Goal: Task Accomplishment & Management: Manage account settings

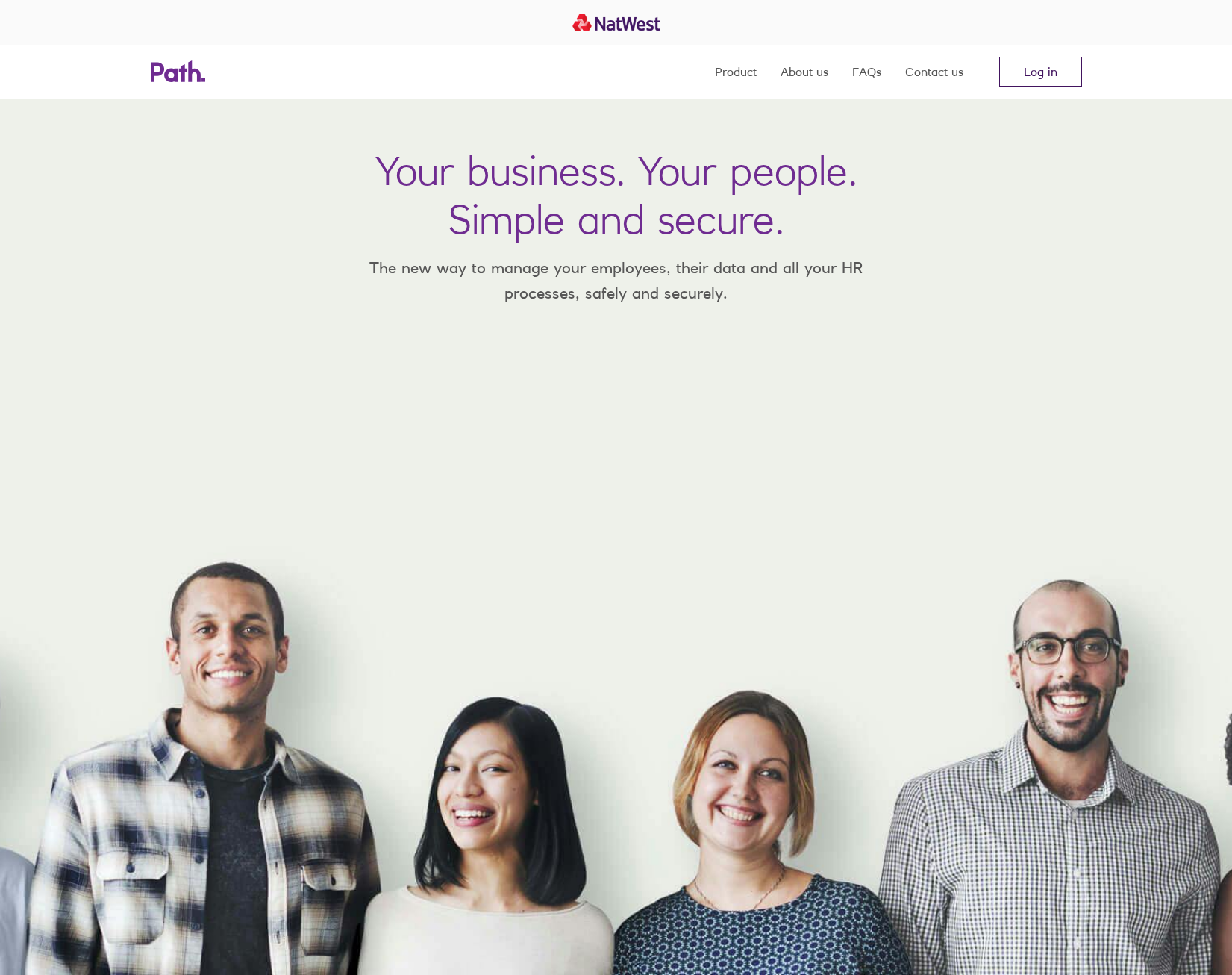
click at [1042, 74] on link "Log in" at bounding box center [1040, 71] width 83 height 30
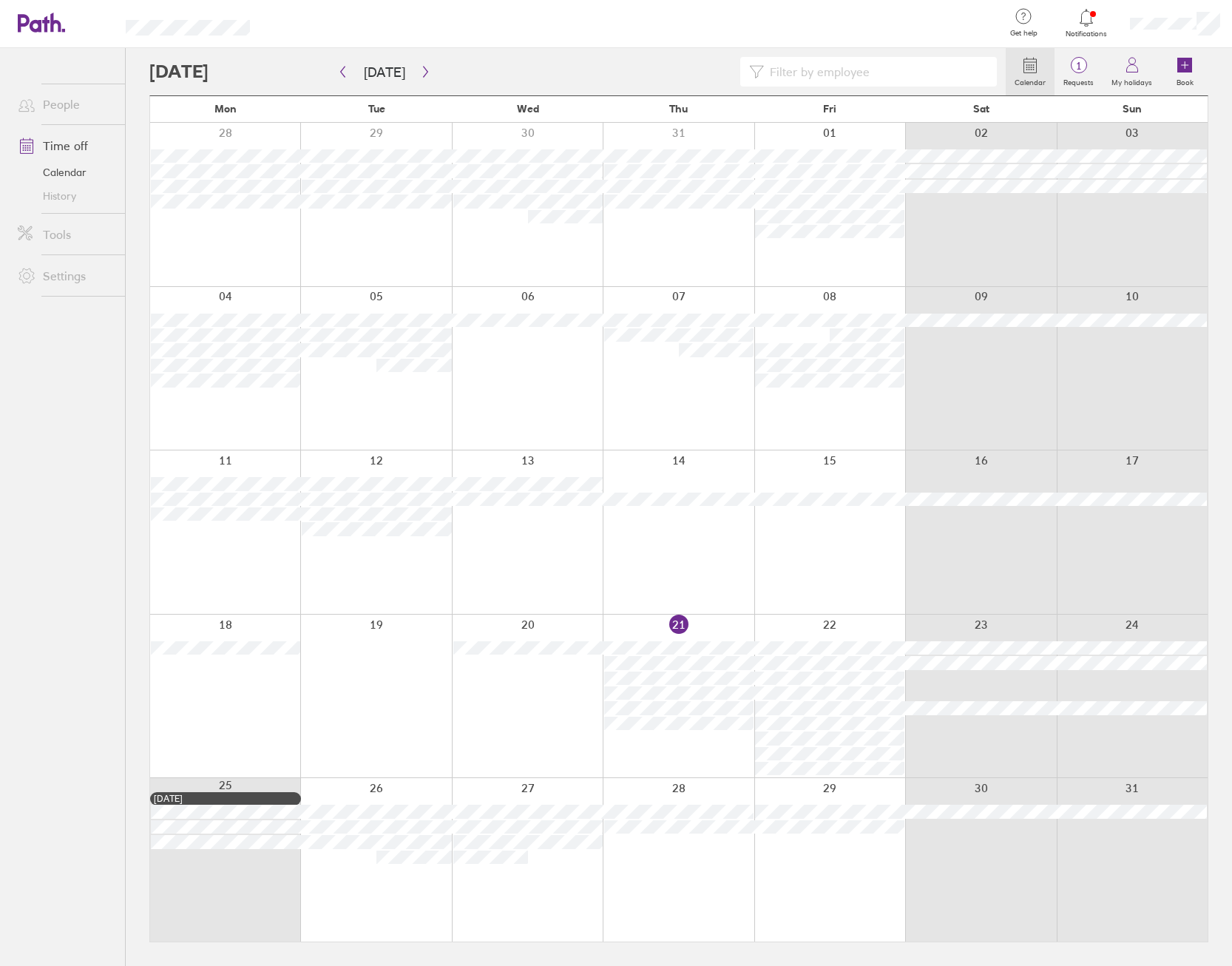
click at [1083, 12] on icon at bounding box center [1086, 17] width 13 height 17
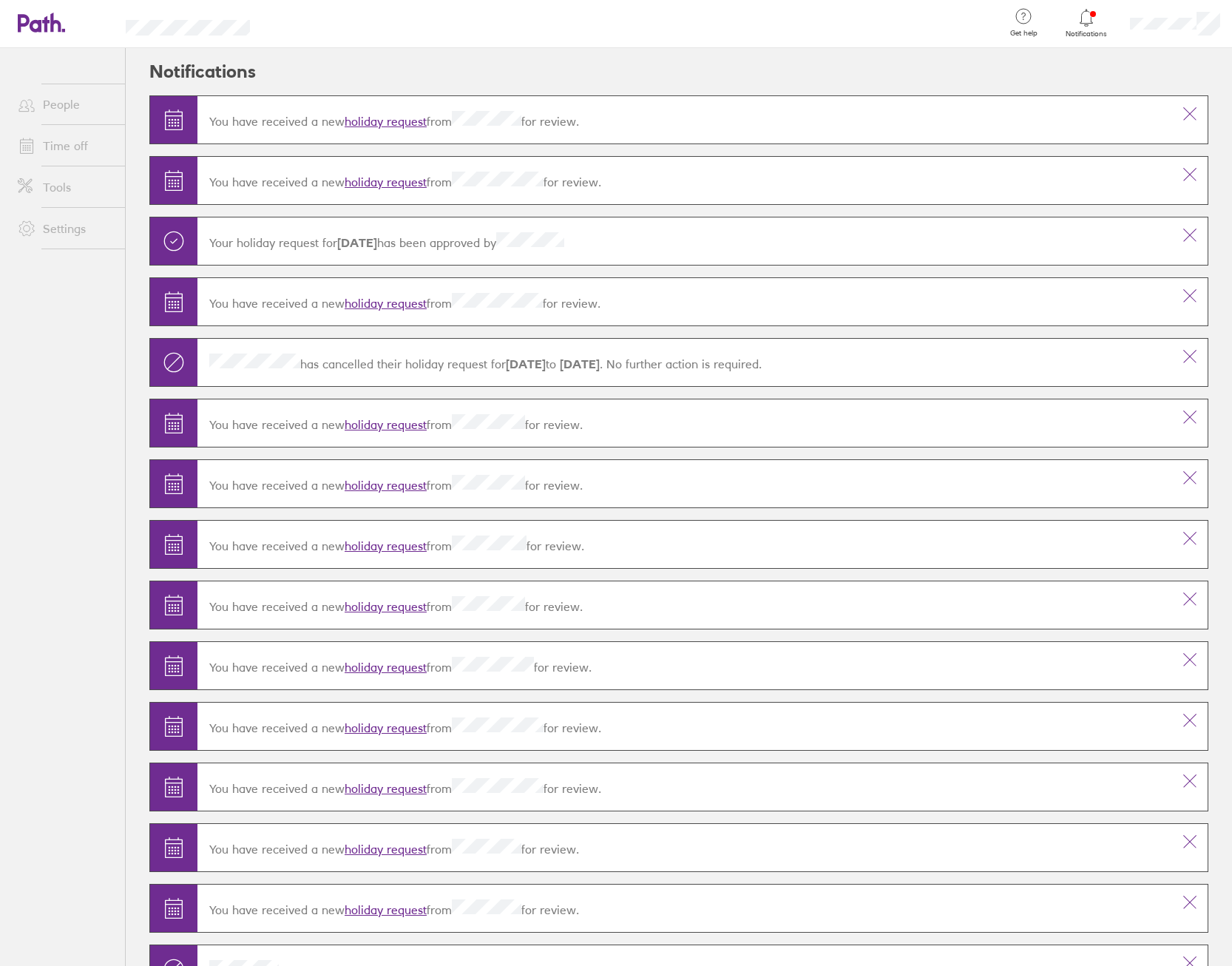
click at [378, 121] on link "holiday request" at bounding box center [385, 121] width 82 height 14
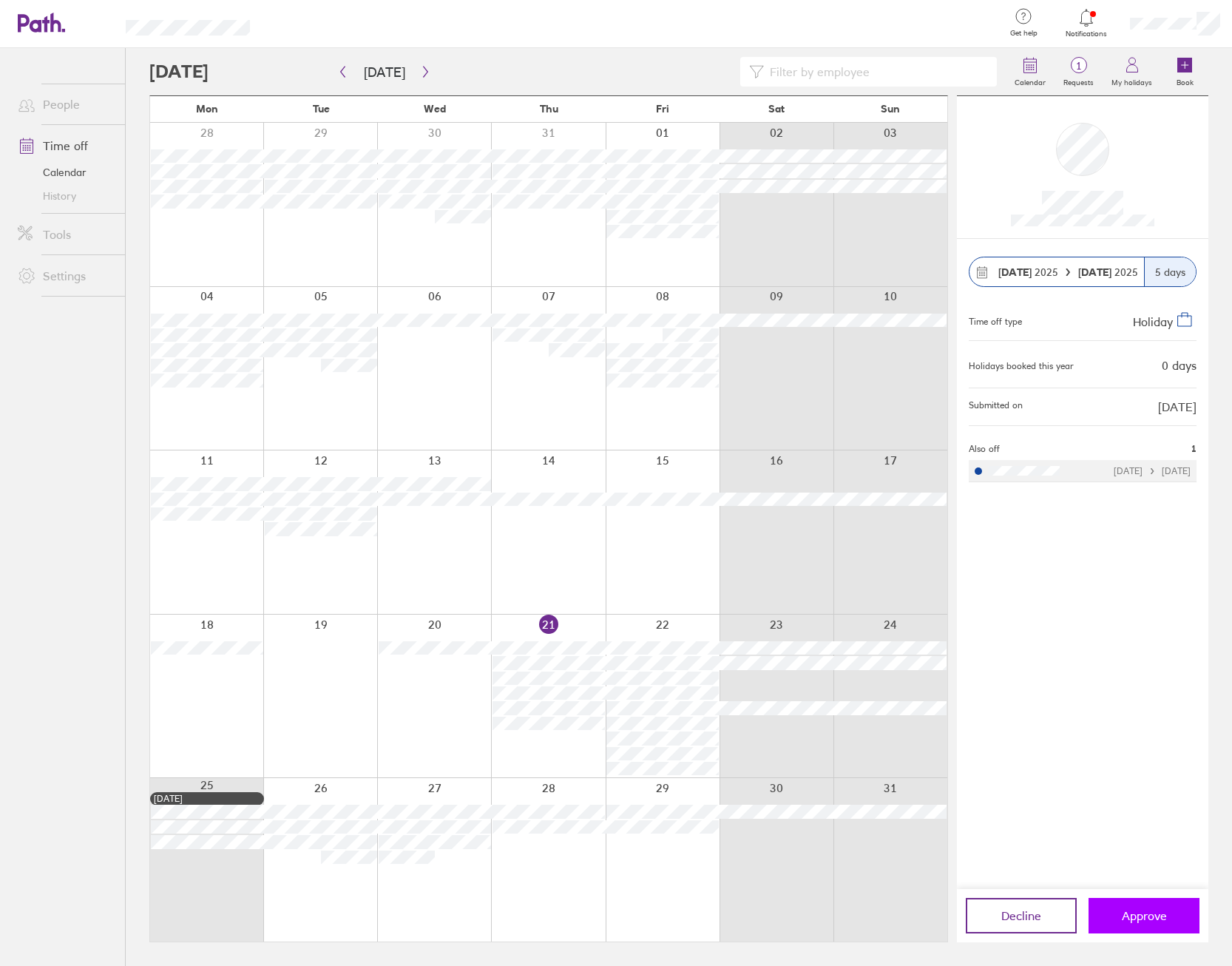
click at [1142, 915] on span "Approve" at bounding box center [1144, 915] width 45 height 14
